Goal: Information Seeking & Learning: Learn about a topic

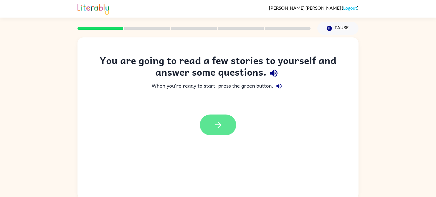
click at [224, 126] on button "button" at bounding box center [218, 125] width 36 height 21
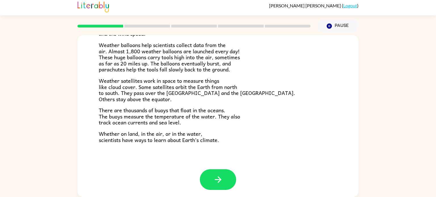
scroll to position [159, 0]
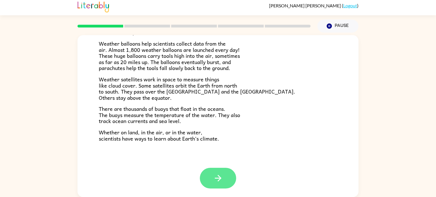
click at [213, 175] on icon "button" at bounding box center [218, 179] width 10 height 10
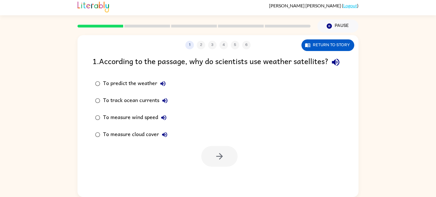
scroll to position [0, 0]
click at [212, 167] on button "button" at bounding box center [219, 156] width 36 height 21
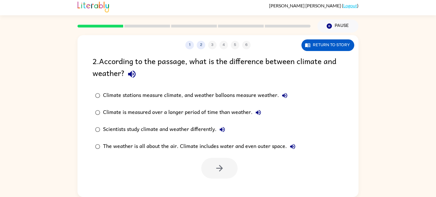
click at [180, 113] on div "Climate is measured over a longer period of time than weather." at bounding box center [183, 112] width 161 height 11
click at [219, 170] on icon "button" at bounding box center [220, 169] width 10 height 10
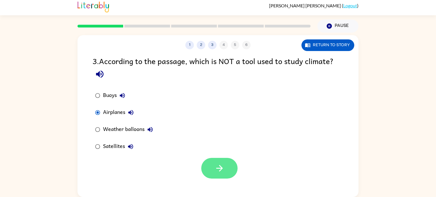
click at [222, 172] on icon "button" at bounding box center [220, 169] width 10 height 10
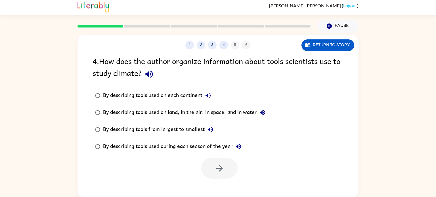
click at [168, 95] on div "By describing tools used on each continent" at bounding box center [158, 95] width 111 height 11
click at [212, 161] on button "button" at bounding box center [219, 168] width 36 height 21
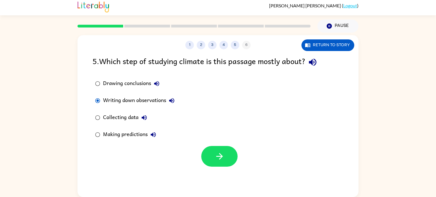
click at [135, 116] on div "Collecting data" at bounding box center [126, 117] width 47 height 11
click at [215, 156] on icon "button" at bounding box center [220, 157] width 10 height 10
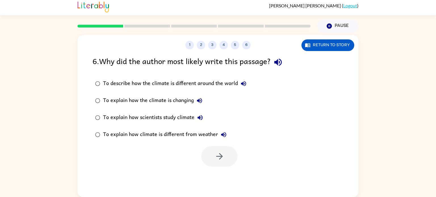
click at [218, 135] on button "To explain how climate is different from weather" at bounding box center [223, 134] width 11 height 11
click at [218, 138] on div "To explain how climate is different from weather" at bounding box center [166, 134] width 126 height 11
click at [228, 134] on button "To explain how climate is different from weather" at bounding box center [223, 134] width 11 height 11
click at [227, 137] on button "To explain how climate is different from weather" at bounding box center [223, 134] width 11 height 11
click at [227, 132] on button "To explain how climate is different from weather" at bounding box center [223, 134] width 11 height 11
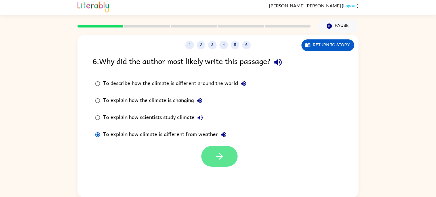
click at [215, 153] on icon "button" at bounding box center [220, 157] width 10 height 10
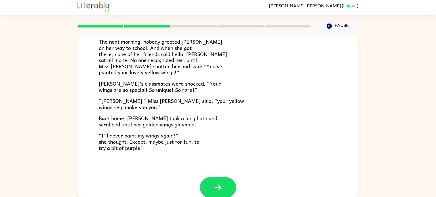
scroll to position [152, 0]
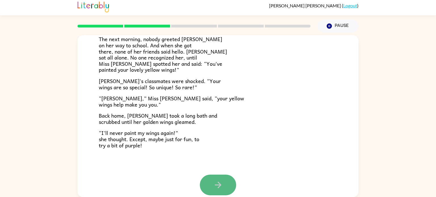
click at [214, 182] on icon "button" at bounding box center [218, 185] width 10 height 10
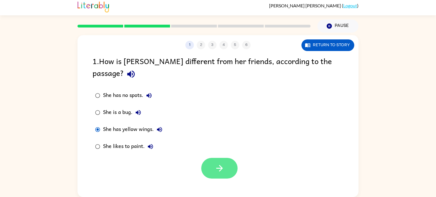
click at [227, 160] on button "button" at bounding box center [219, 168] width 36 height 21
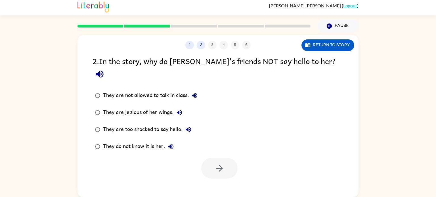
click at [149, 141] on div "They do not know it is her." at bounding box center [140, 146] width 74 height 11
click at [211, 158] on button "button" at bounding box center [219, 168] width 36 height 21
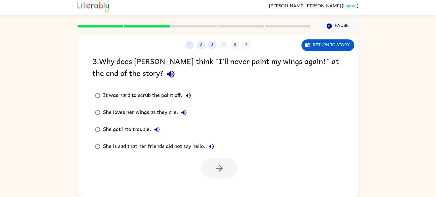
click at [173, 117] on div "She loves her wings as they are." at bounding box center [146, 112] width 87 height 11
click at [228, 172] on button "button" at bounding box center [219, 168] width 36 height 21
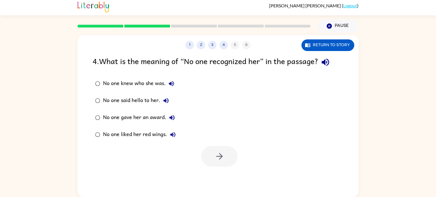
click at [159, 87] on div "No one knew who she was." at bounding box center [140, 83] width 74 height 11
click at [221, 157] on icon "button" at bounding box center [219, 156] width 7 height 7
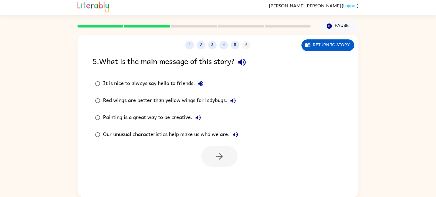
click at [152, 133] on div "Our unusual characteristics help make us who we are." at bounding box center [172, 134] width 138 height 11
click at [227, 157] on button "button" at bounding box center [219, 156] width 36 height 21
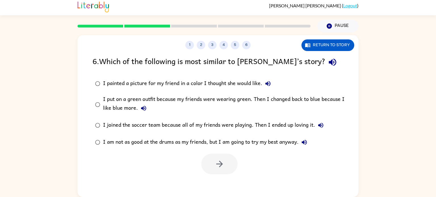
click at [144, 101] on div "I put on a green outfit because my friends were wearing green. Then I changed b…" at bounding box center [227, 104] width 248 height 19
click at [225, 167] on button "button" at bounding box center [219, 164] width 36 height 21
click at [225, 166] on div at bounding box center [219, 164] width 36 height 21
click at [222, 162] on div at bounding box center [219, 164] width 36 height 21
click at [221, 160] on div at bounding box center [219, 164] width 36 height 21
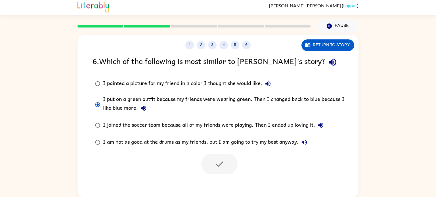
click at [222, 160] on div at bounding box center [219, 164] width 36 height 21
click at [214, 170] on div at bounding box center [219, 164] width 36 height 21
click at [254, 167] on div at bounding box center [218, 163] width 281 height 24
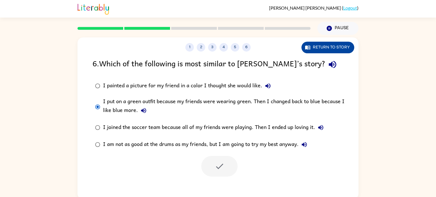
click at [329, 50] on button "Return to story" at bounding box center [328, 48] width 53 height 12
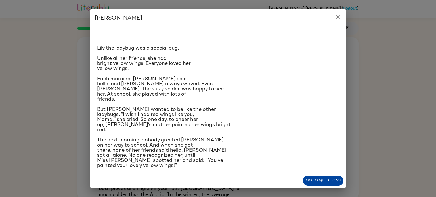
click at [324, 182] on button "Go to questions" at bounding box center [323, 181] width 41 height 10
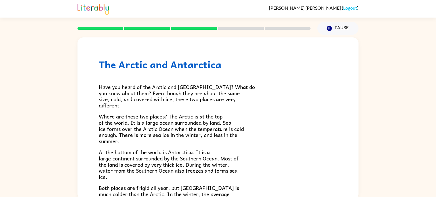
click at [88, 10] on img at bounding box center [94, 8] width 32 height 12
